Goal: Information Seeking & Learning: Learn about a topic

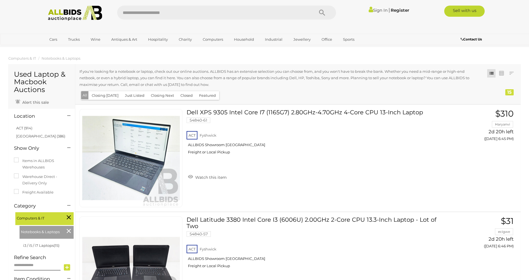
scroll to position [210, 0]
